Goal: Check status: Check status

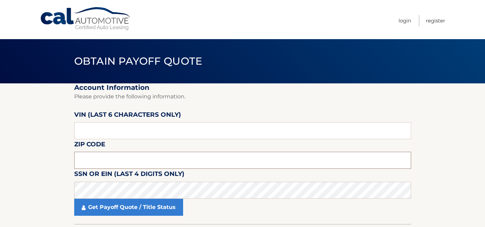
click at [96, 157] on input "text" at bounding box center [242, 160] width 337 height 17
type input "07748"
click at [210, 135] on input "text" at bounding box center [242, 130] width 337 height 17
type input "710681"
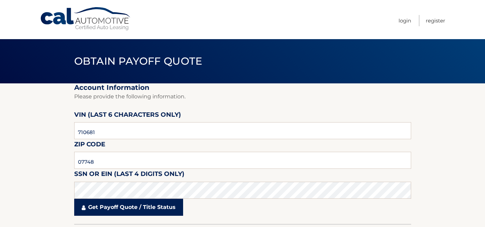
click at [150, 210] on link "Get Payoff Quote / Title Status" at bounding box center [128, 207] width 109 height 17
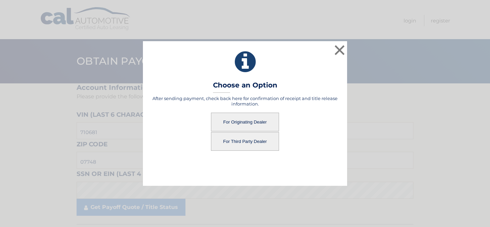
click at [246, 120] on button "For Originating Dealer" at bounding box center [245, 122] width 68 height 19
click at [231, 122] on button "For Originating Dealer" at bounding box center [245, 122] width 68 height 19
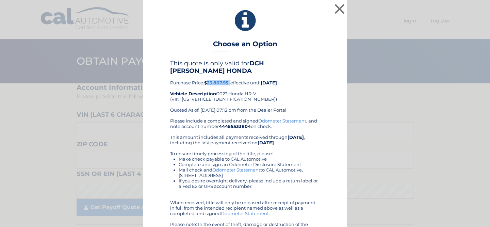
drag, startPoint x: 206, startPoint y: 76, endPoint x: 229, endPoint y: 76, distance: 22.8
click at [229, 76] on div "This quote is only valid for DCH [PERSON_NAME] HONDA Purchase Price: $23,807.95…" at bounding box center [245, 89] width 150 height 59
click at [237, 93] on div "This quote is only valid for DCH [PERSON_NAME] HONDA Purchase Price: $23,807.95…" at bounding box center [245, 89] width 150 height 59
drag, startPoint x: 205, startPoint y: 75, endPoint x: 227, endPoint y: 74, distance: 22.2
click at [227, 74] on div "This quote is only valid for DCH KAY HONDA Purchase Price: $23,807.95 , effecti…" at bounding box center [245, 89] width 150 height 59
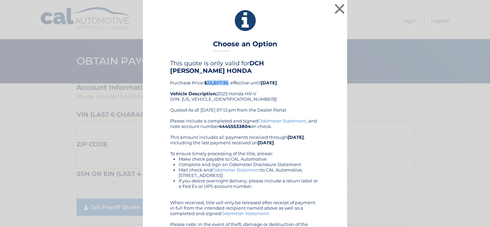
copy b "23,807.95"
drag, startPoint x: 179, startPoint y: 91, endPoint x: 227, endPoint y: 93, distance: 47.4
click at [227, 93] on div "This quote is only valid for DCH KAY HONDA Purchase Price: $23,807.95 , effecti…" at bounding box center [245, 89] width 150 height 59
copy div "3CZRZ2H7XPM710681"
